Goal: Task Accomplishment & Management: Use online tool/utility

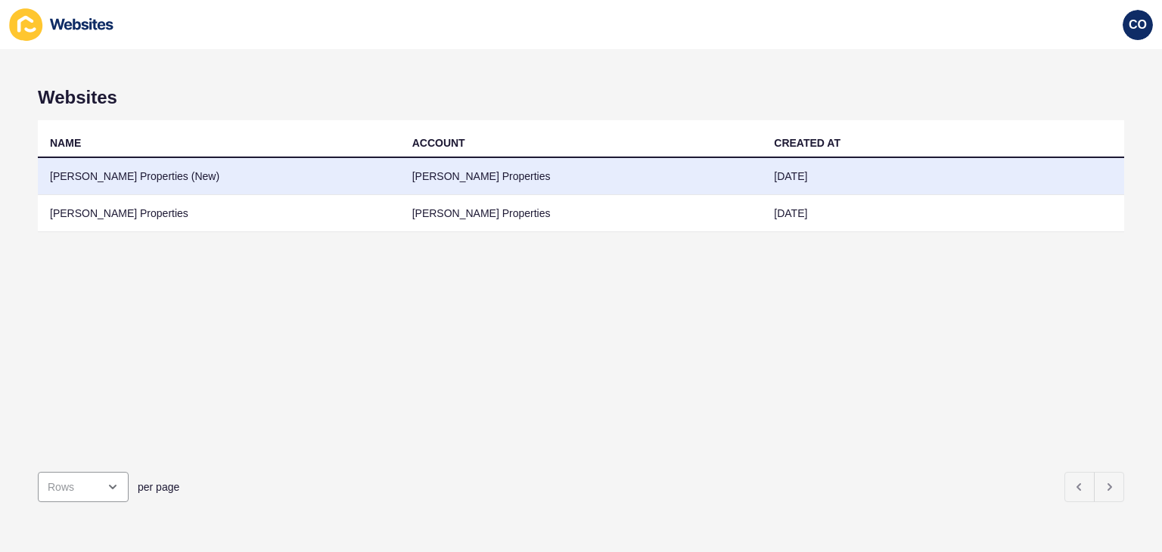
click at [203, 178] on td "[PERSON_NAME] Properties (New)" at bounding box center [219, 176] width 362 height 37
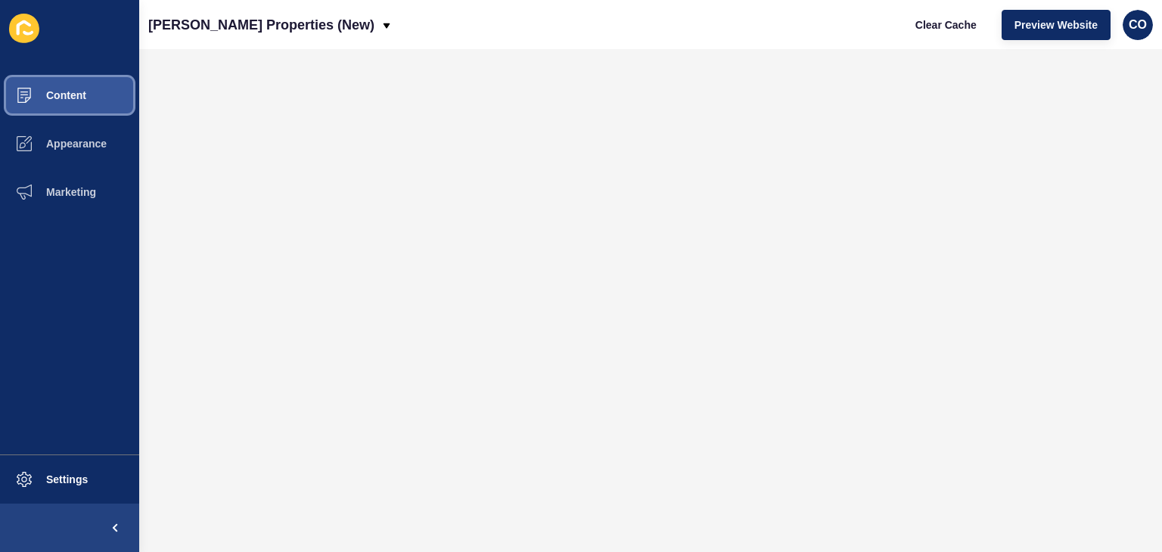
click at [76, 98] on span "Content" at bounding box center [42, 95] width 88 height 12
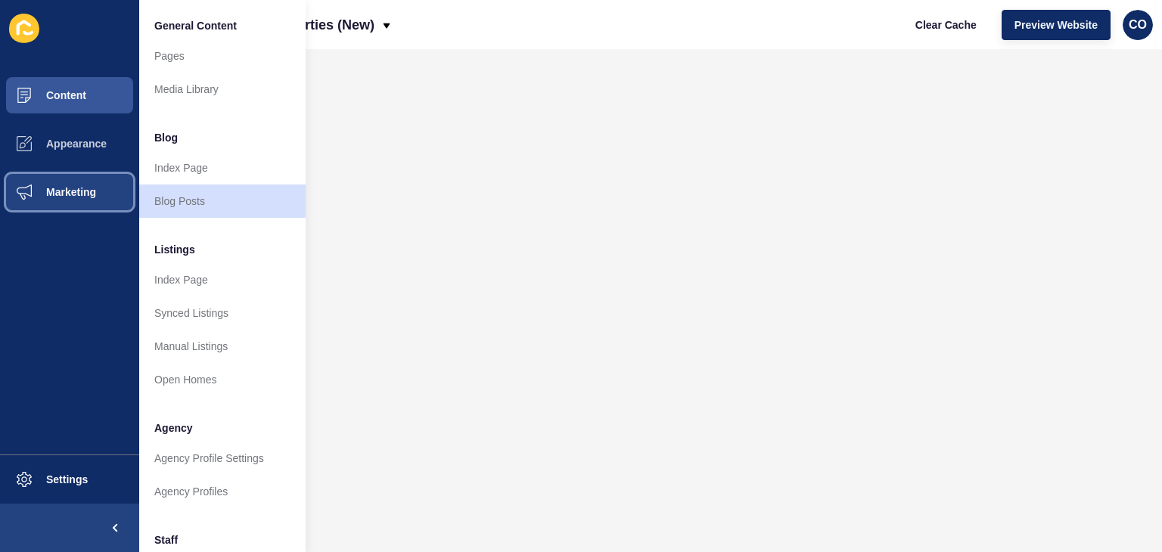
click at [106, 209] on button "Marketing" at bounding box center [69, 192] width 139 height 48
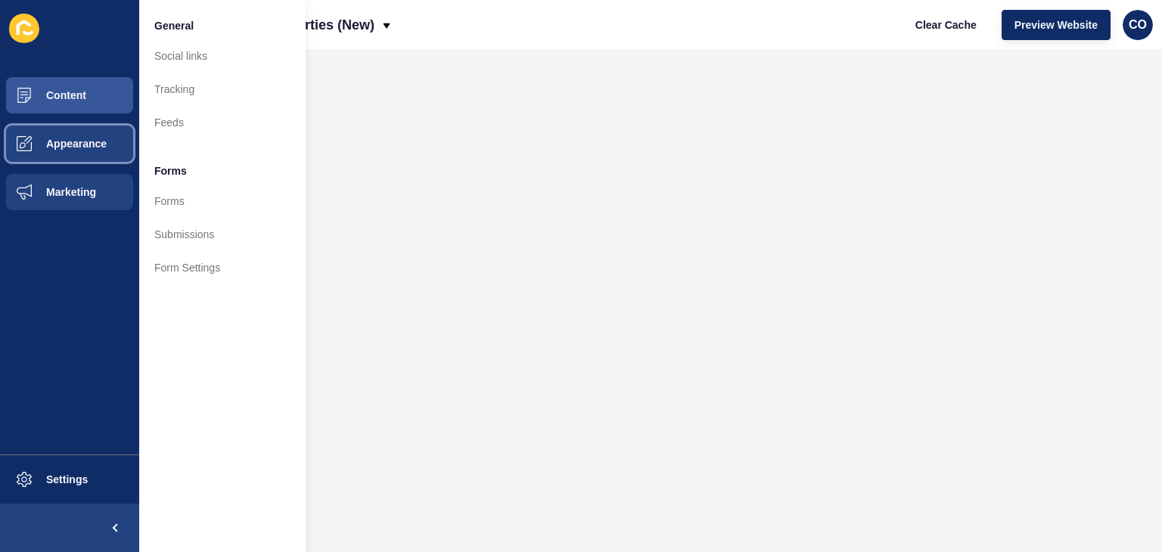
click at [94, 144] on span "Appearance" at bounding box center [52, 144] width 109 height 12
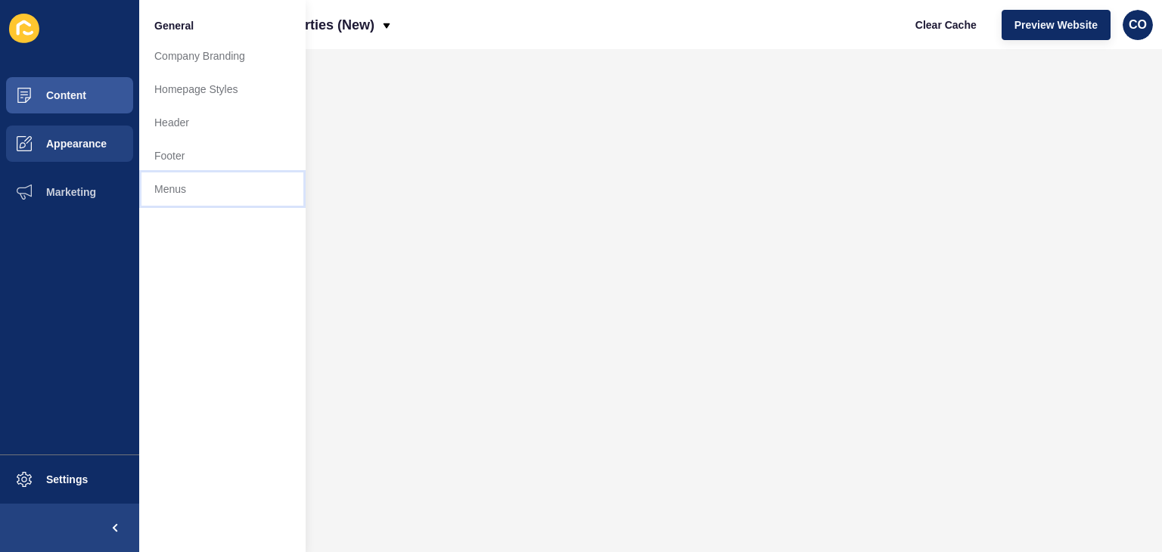
click at [169, 191] on link "Menus" at bounding box center [222, 188] width 166 height 33
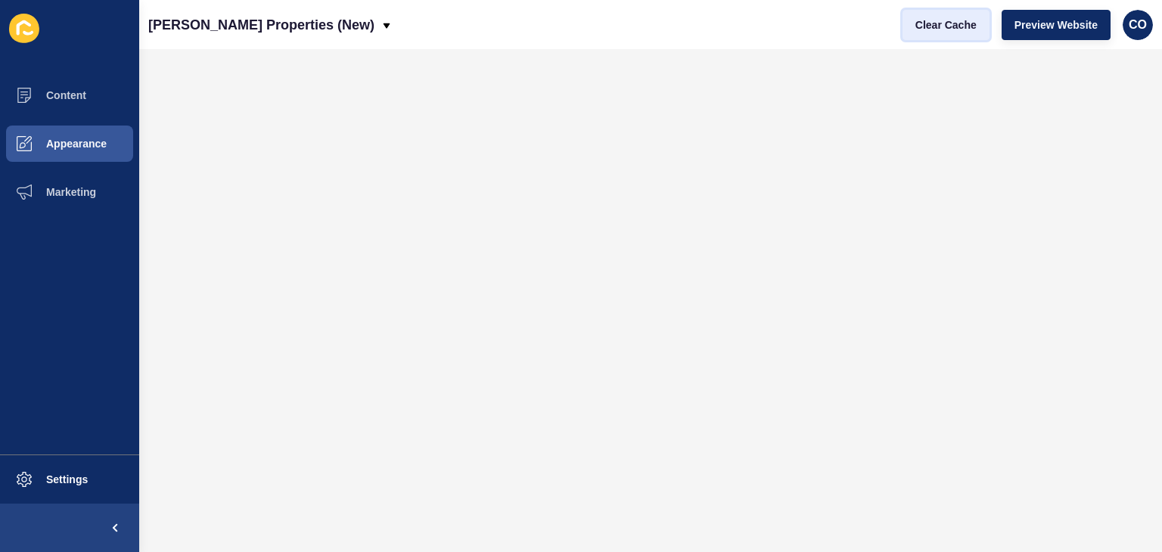
click at [941, 25] on span "Clear Cache" at bounding box center [945, 24] width 61 height 15
click at [944, 23] on span "Clear Cache" at bounding box center [945, 24] width 61 height 15
click at [1061, 23] on span "Preview Website" at bounding box center [1055, 24] width 83 height 15
